Goal: Information Seeking & Learning: Understand process/instructions

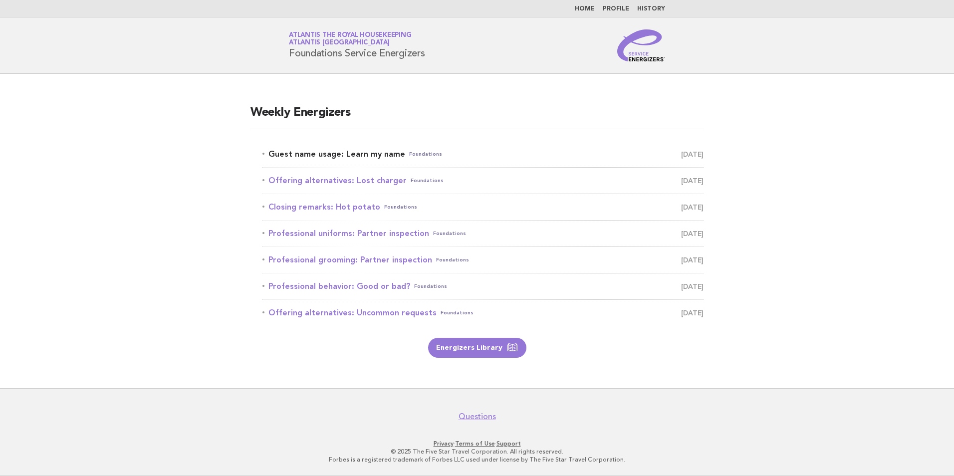
click at [361, 154] on link "Guest name usage: Learn my name Foundations September 28" at bounding box center [482, 154] width 441 height 14
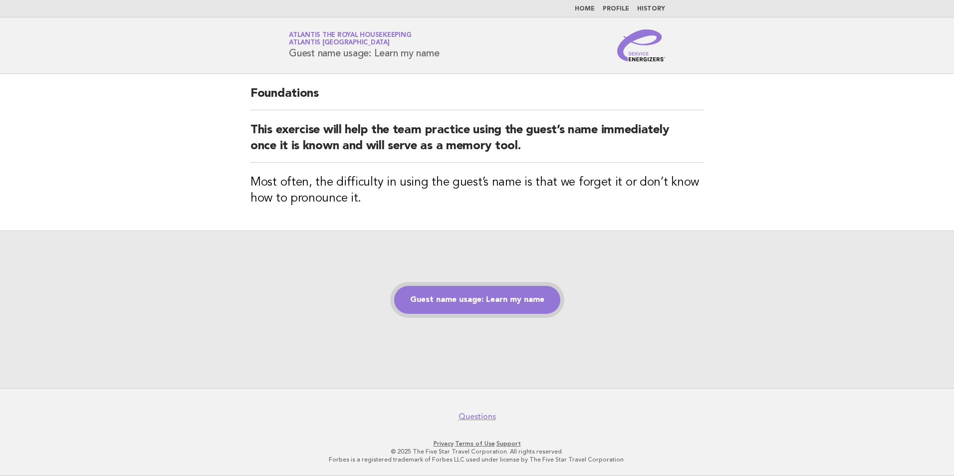
click at [512, 293] on link "Guest name usage: Learn my name" at bounding box center [477, 300] width 166 height 28
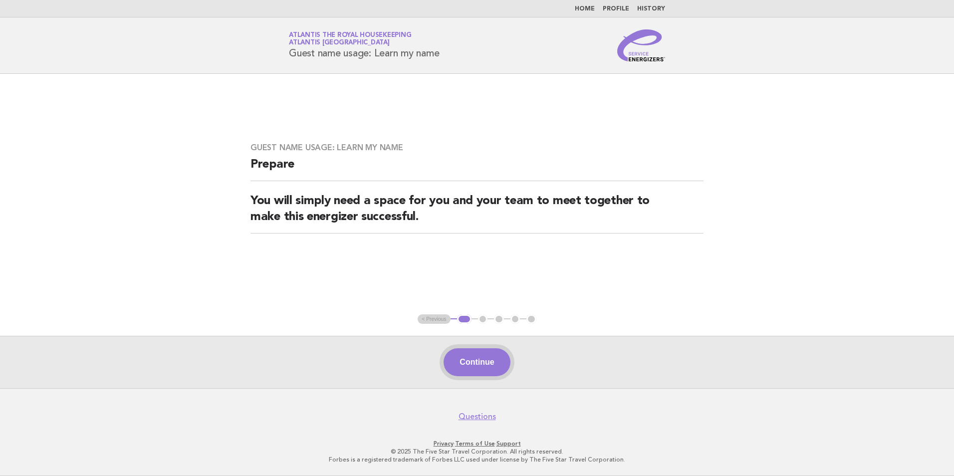
click at [475, 354] on button "Continue" at bounding box center [476, 362] width 66 height 28
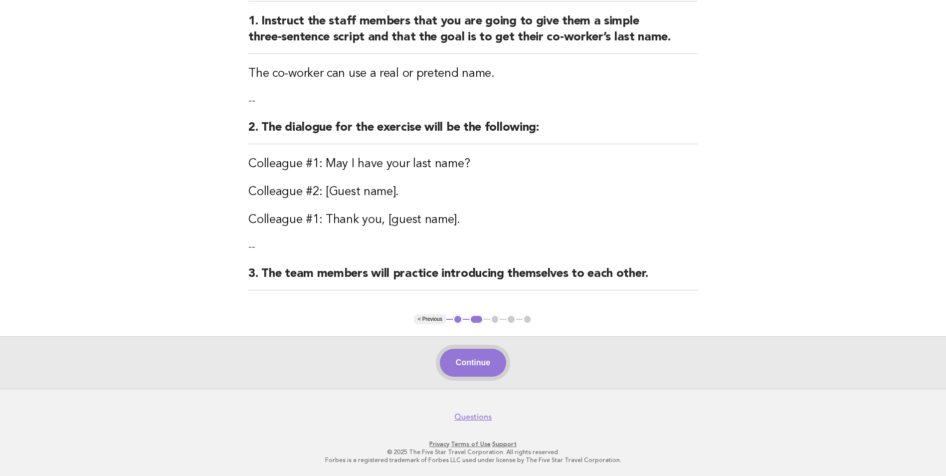
click at [477, 365] on button "Continue" at bounding box center [473, 363] width 66 height 28
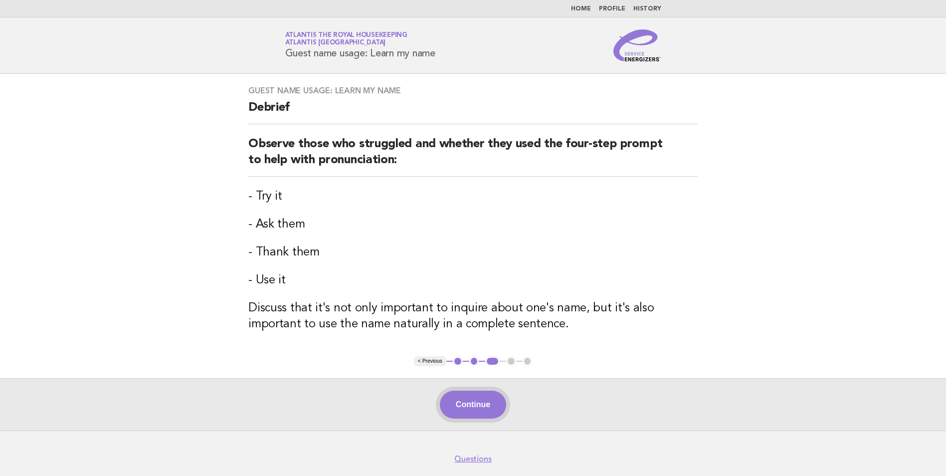
click at [478, 397] on button "Continue" at bounding box center [473, 405] width 66 height 28
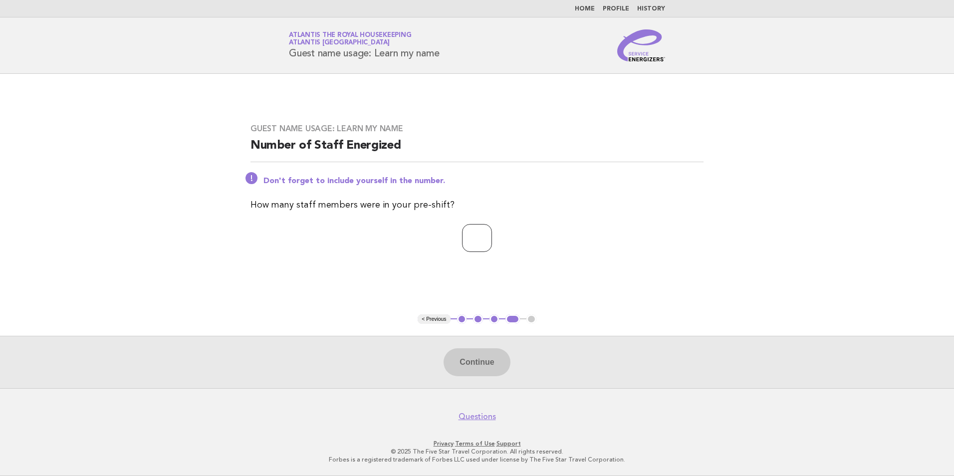
click at [479, 242] on input "number" at bounding box center [477, 238] width 30 height 28
type input "**"
click at [476, 361] on button "Continue" at bounding box center [476, 362] width 66 height 28
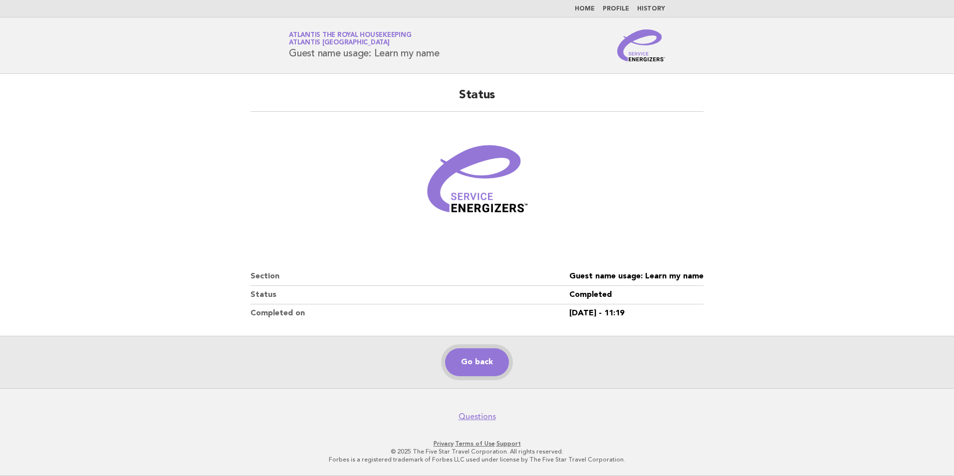
click at [491, 367] on link "Go back" at bounding box center [477, 362] width 64 height 28
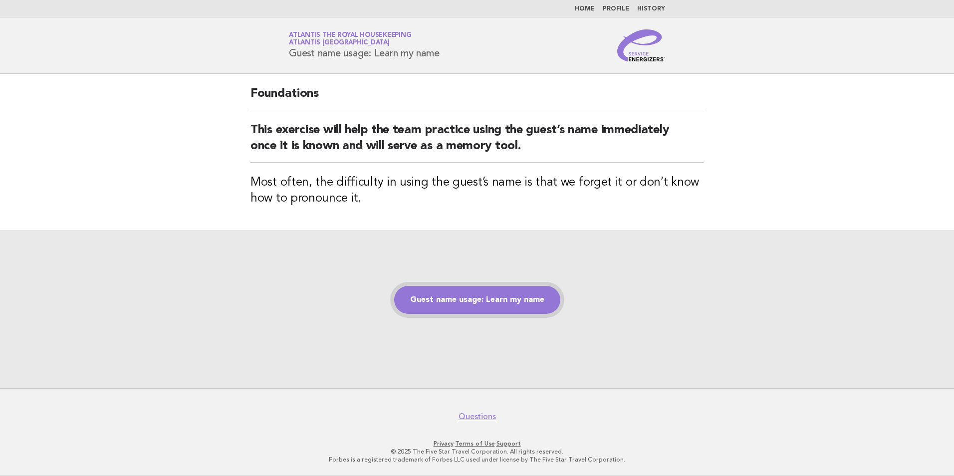
click at [473, 295] on link "Guest name usage: Learn my name" at bounding box center [477, 300] width 166 height 28
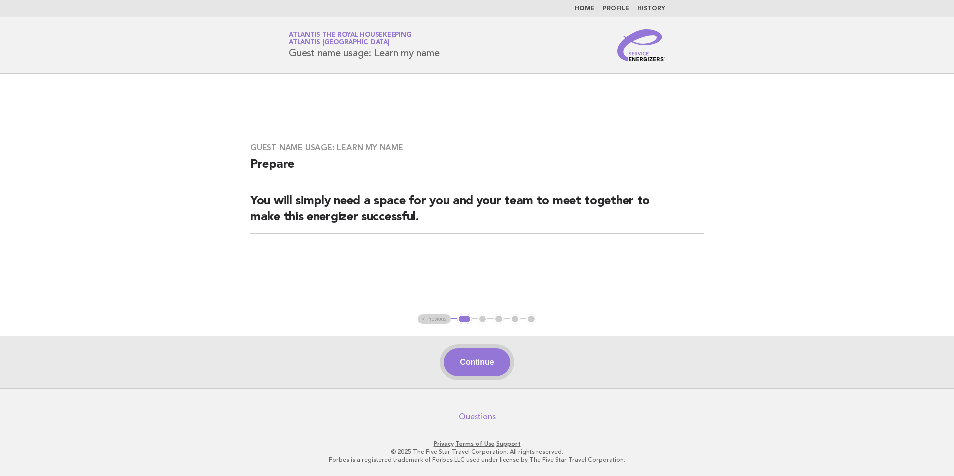
click at [486, 366] on button "Continue" at bounding box center [476, 362] width 66 height 28
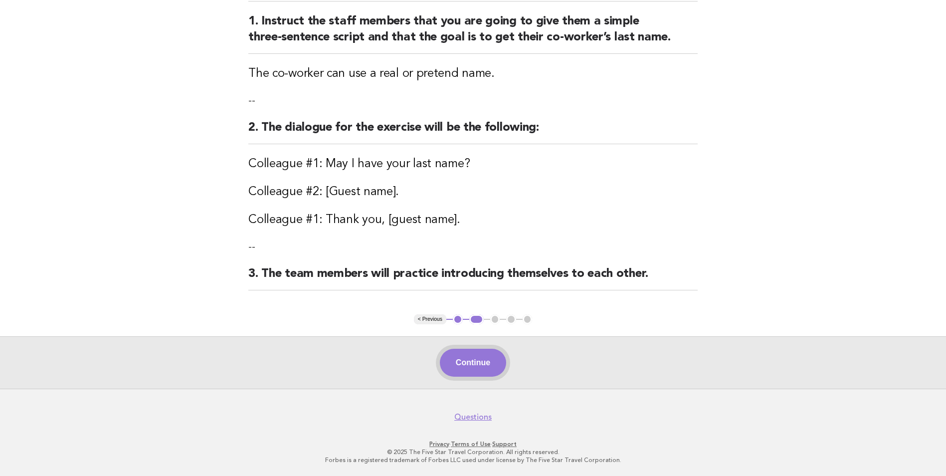
click at [483, 374] on button "Continue" at bounding box center [473, 363] width 66 height 28
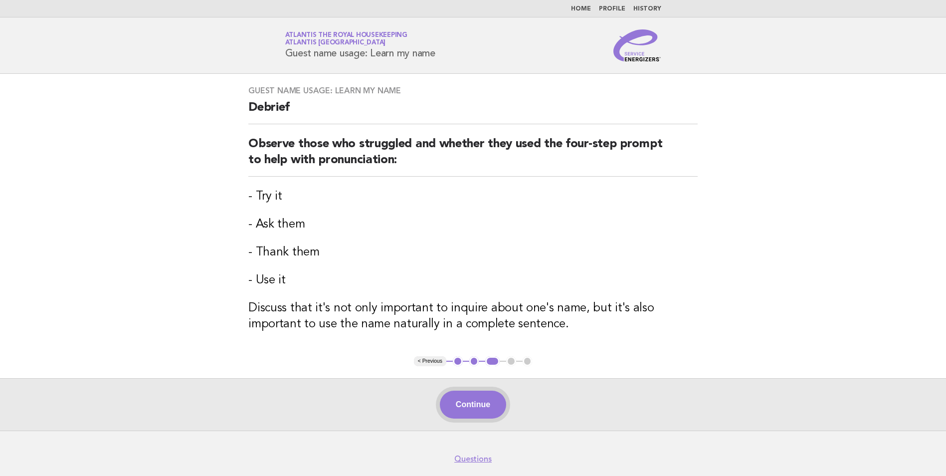
click at [477, 412] on button "Continue" at bounding box center [473, 405] width 66 height 28
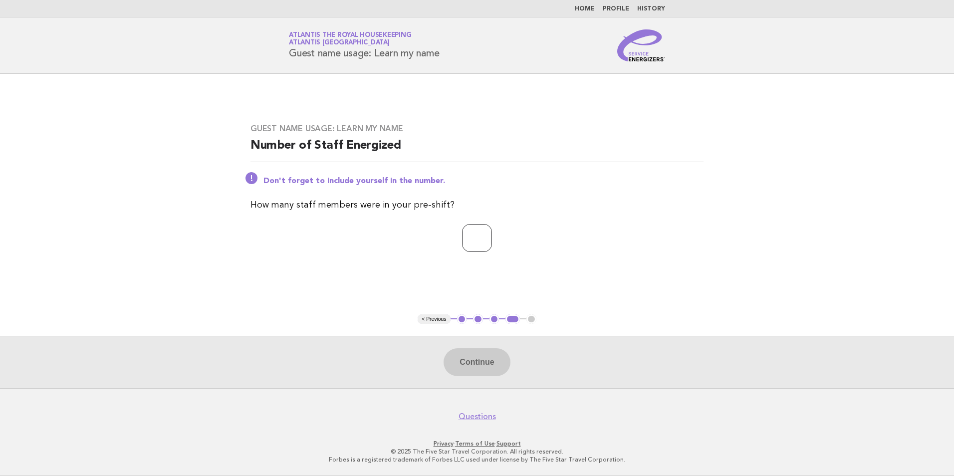
click at [471, 238] on input "number" at bounding box center [477, 238] width 30 height 28
type input "**"
click at [474, 362] on button "Continue" at bounding box center [476, 362] width 66 height 28
